Goal: Find specific page/section: Find specific page/section

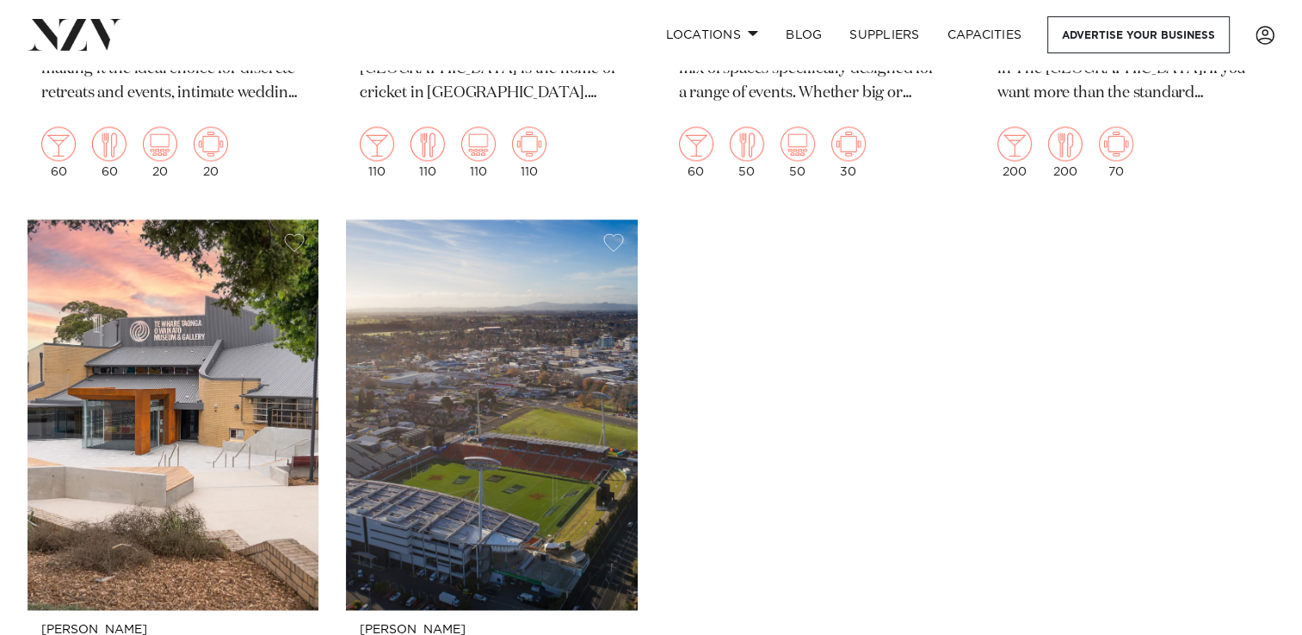
scroll to position [2839, 0]
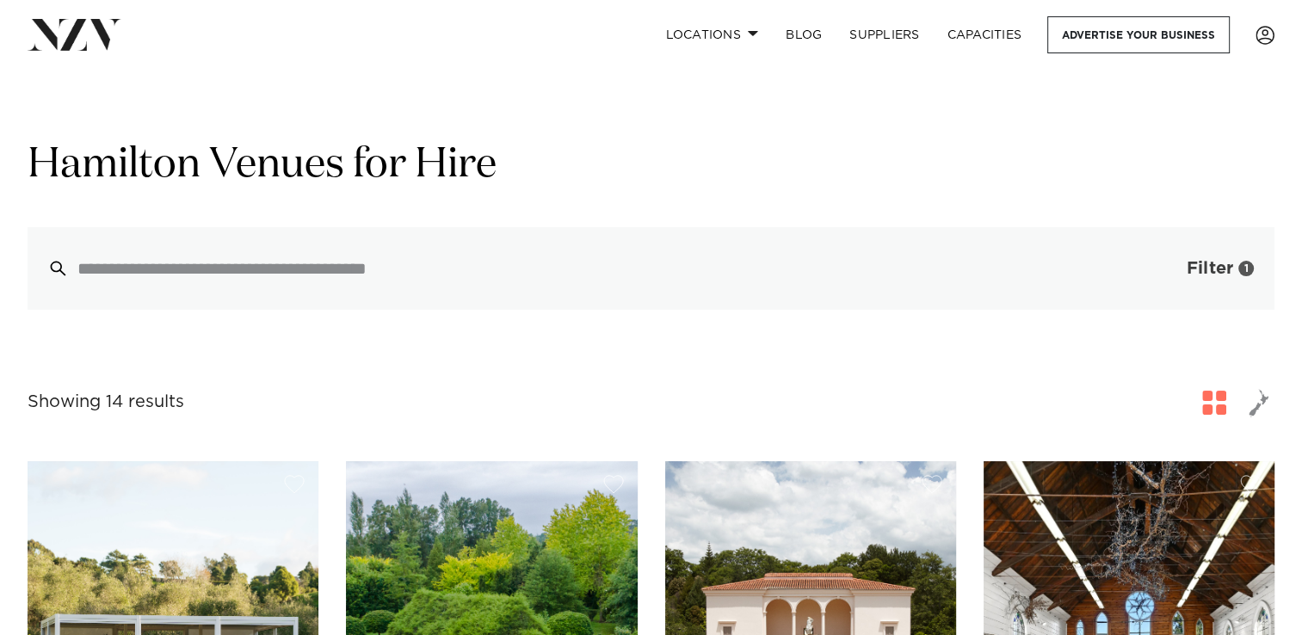
click at [1199, 277] on span "Filter" at bounding box center [1209, 268] width 46 height 17
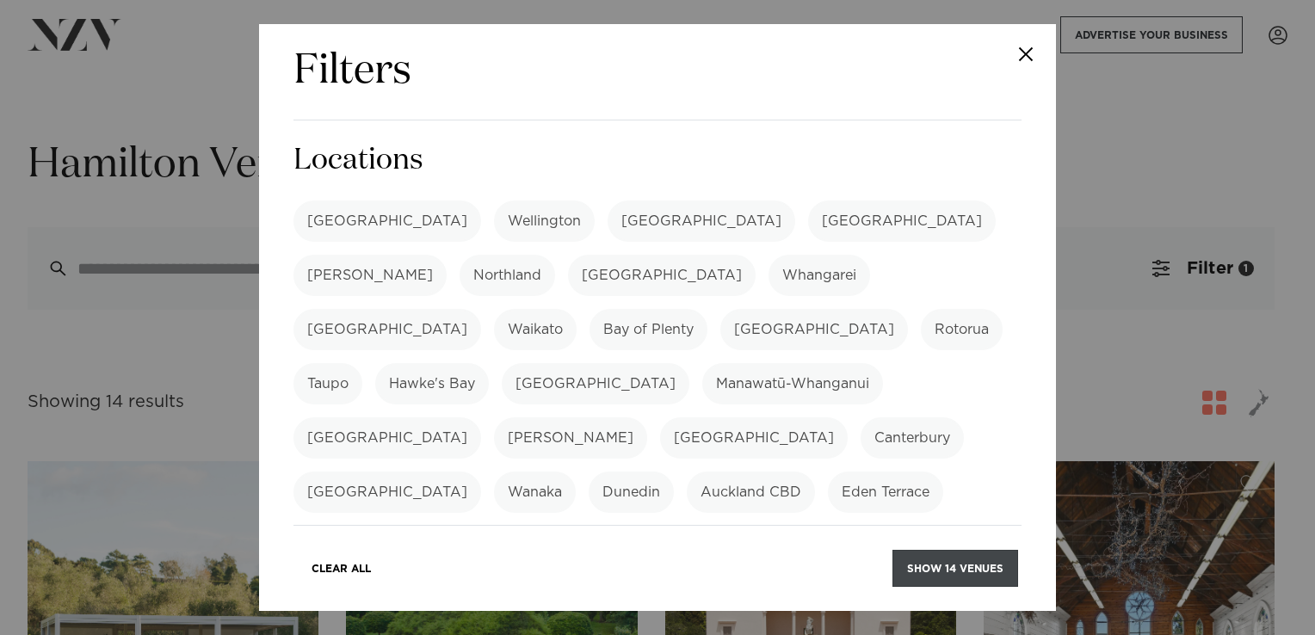
click at [981, 557] on button "Show 14 venues" at bounding box center [955, 568] width 126 height 37
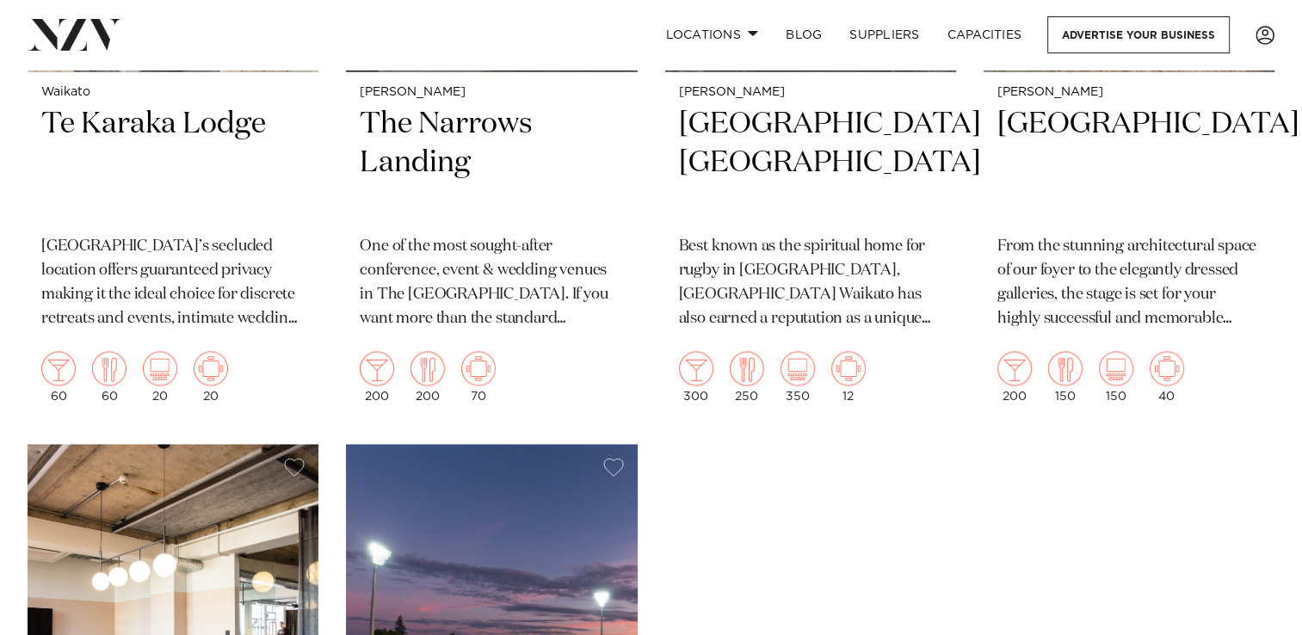
scroll to position [2581, 0]
